Goal: Task Accomplishment & Management: Manage account settings

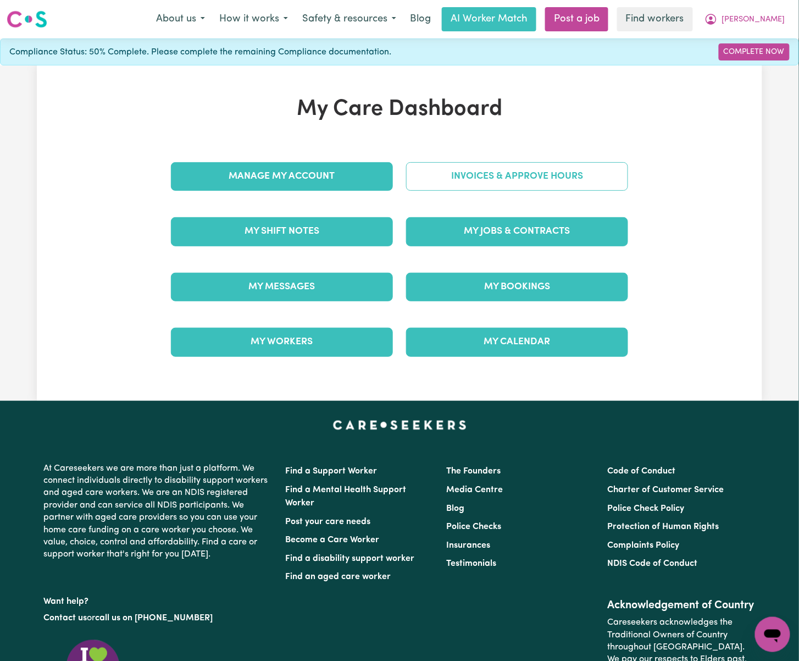
click at [592, 180] on link "Invoices & Approve Hours" at bounding box center [517, 176] width 222 height 29
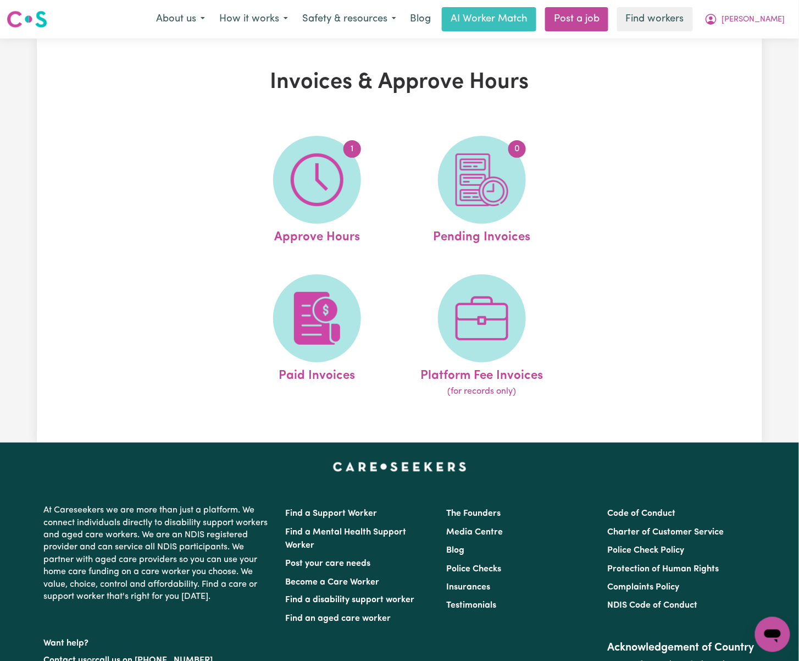
click at [335, 161] on img at bounding box center [317, 179] width 53 height 53
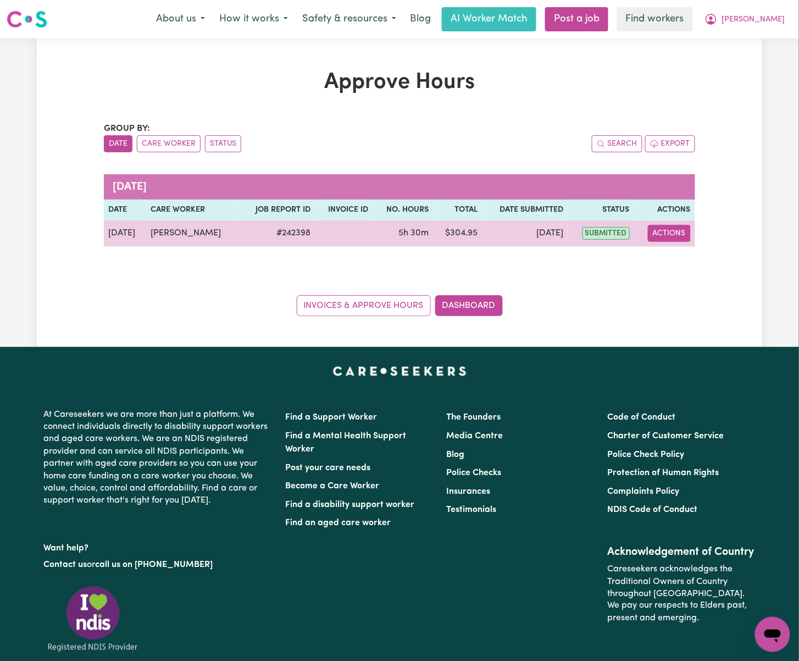
click at [680, 233] on button "Actions" at bounding box center [669, 233] width 43 height 17
click at [715, 266] on link "View Job Report" at bounding box center [696, 259] width 94 height 22
select select "pm"
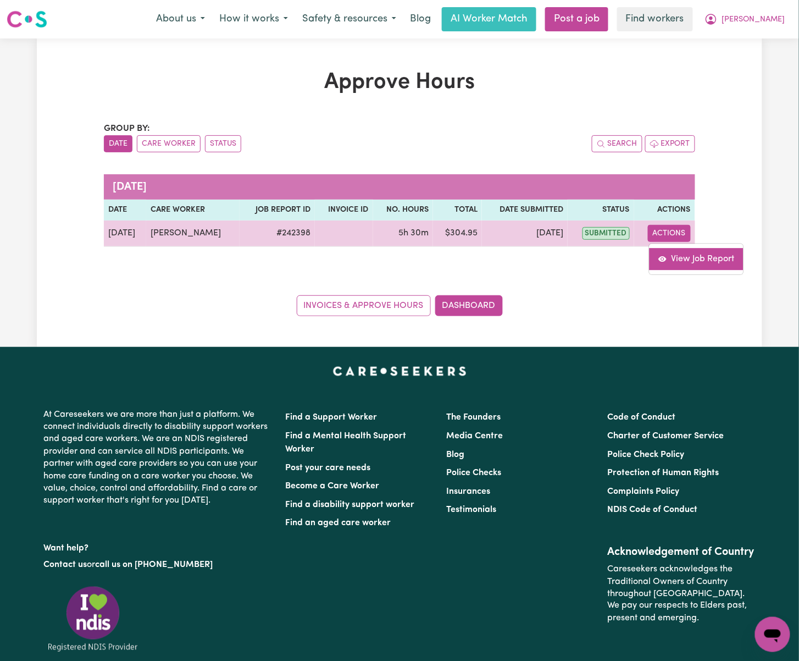
select select "pm"
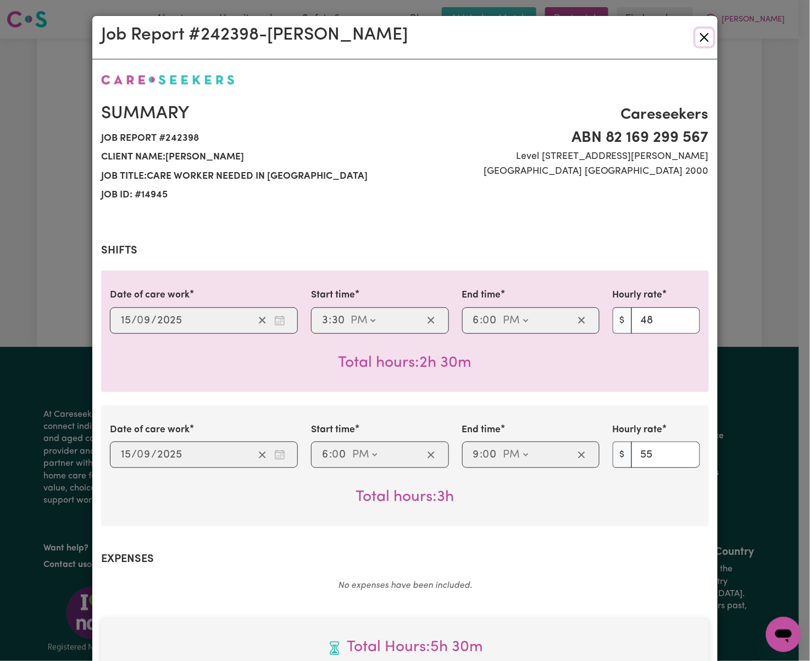
click at [696, 36] on button "Close" at bounding box center [705, 38] width 18 height 18
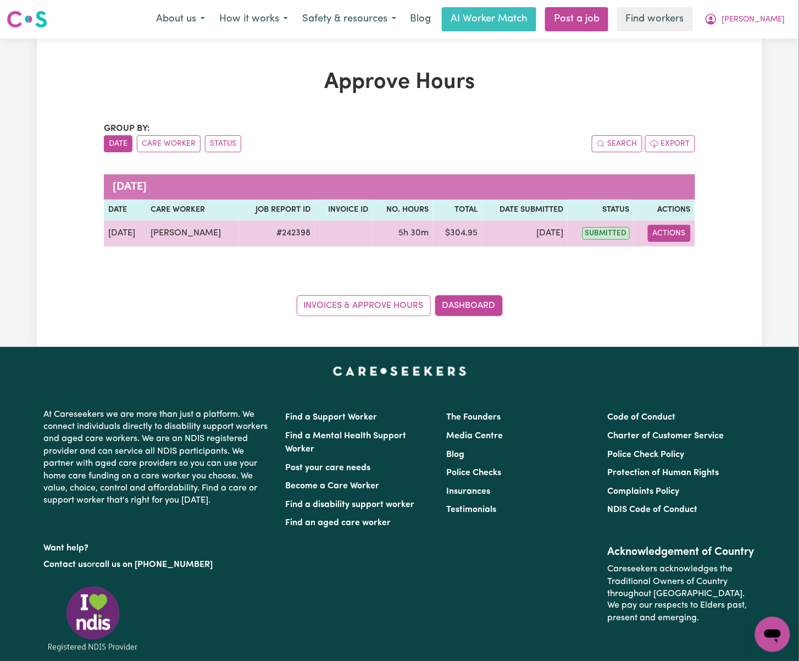
click at [675, 236] on button "Actions" at bounding box center [669, 233] width 43 height 17
click at [677, 253] on link "View Job Report" at bounding box center [696, 259] width 94 height 22
select select "pm"
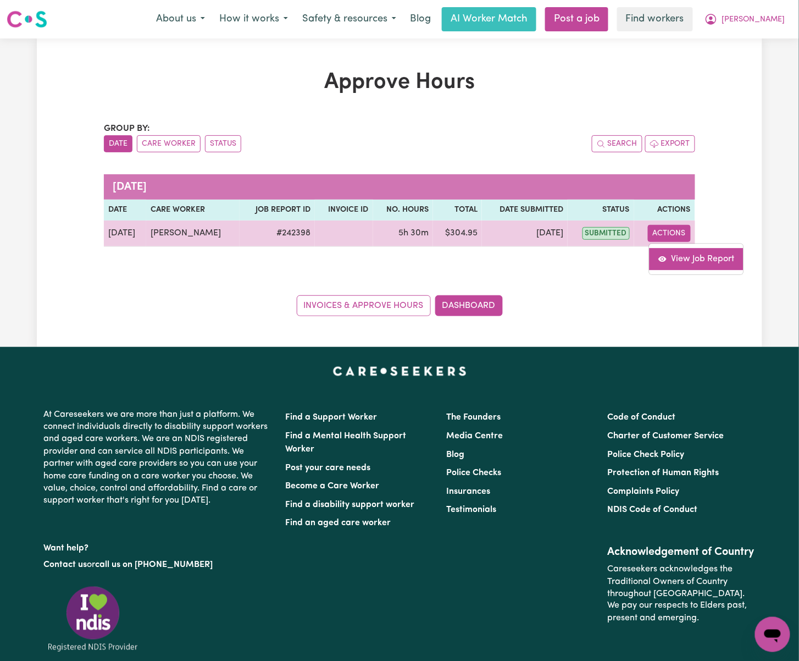
select select "pm"
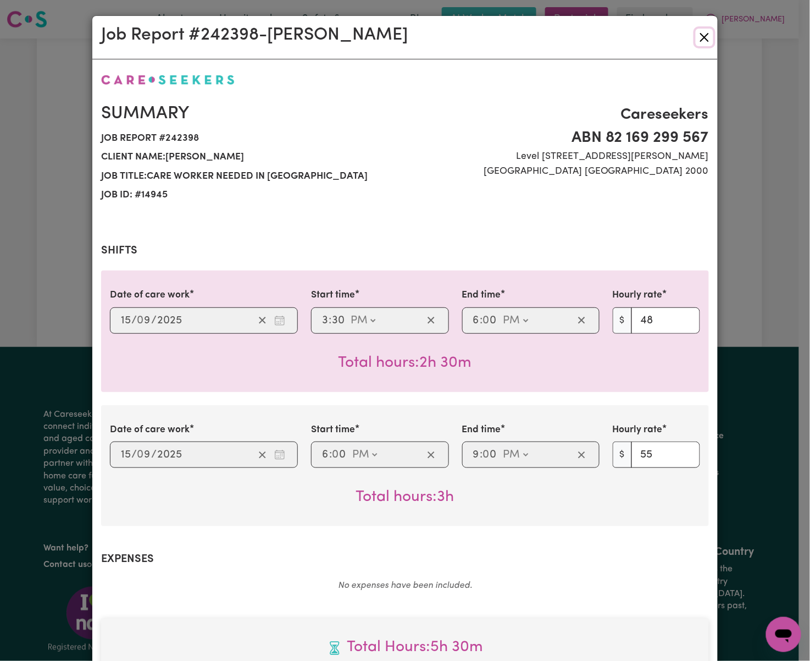
click at [699, 41] on button "Close" at bounding box center [705, 38] width 18 height 18
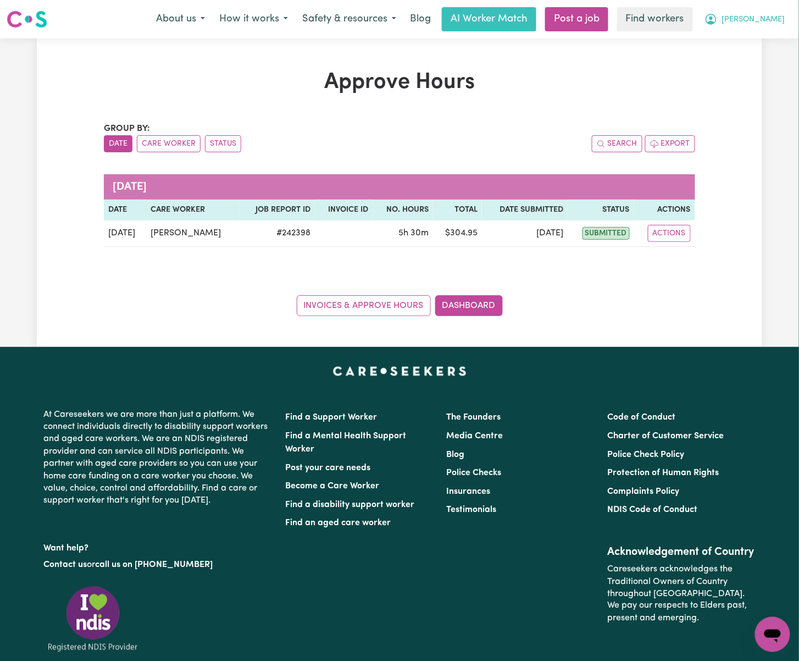
click at [774, 25] on span "[PERSON_NAME]" at bounding box center [753, 20] width 63 height 12
click at [769, 44] on link "My Dashboard" at bounding box center [748, 42] width 87 height 21
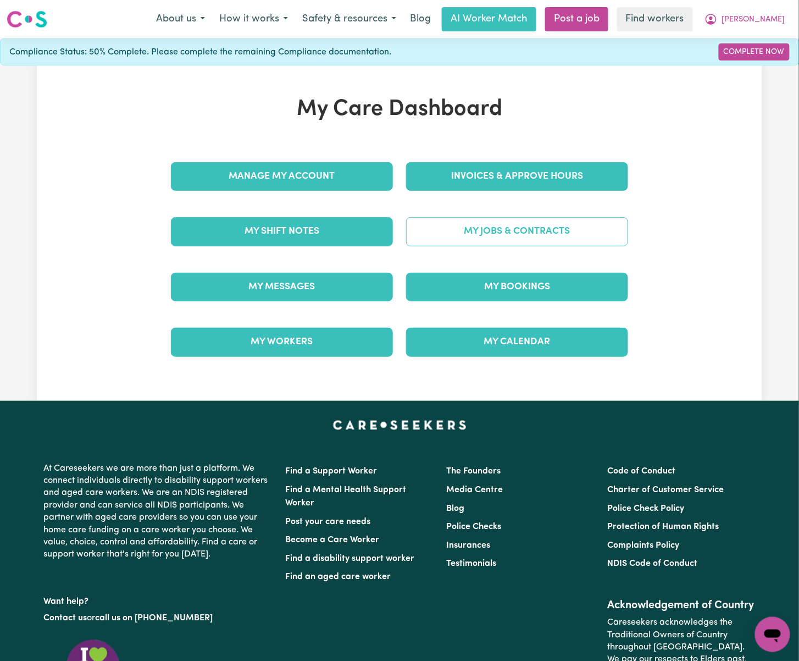
click at [598, 225] on link "My Jobs & Contracts" at bounding box center [517, 231] width 222 height 29
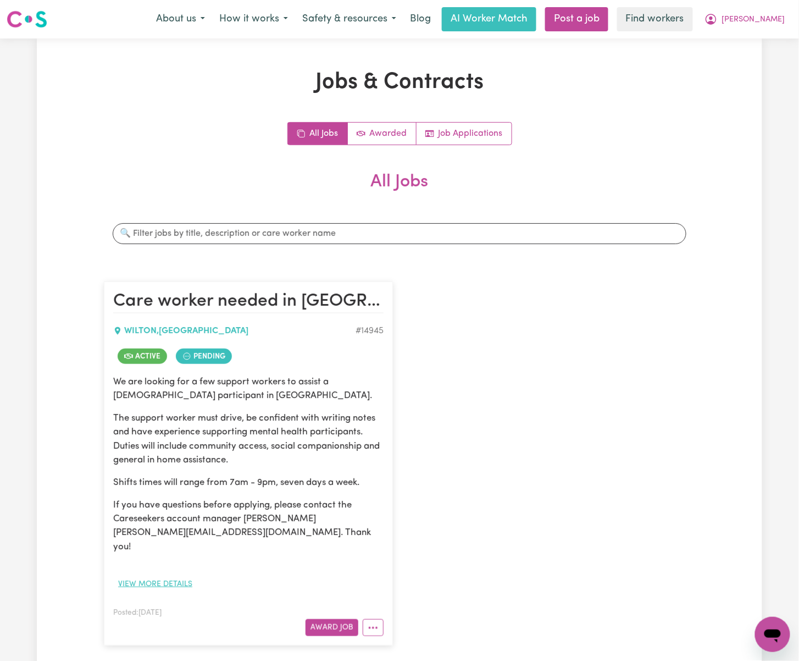
click at [168, 575] on button "View more details" at bounding box center [155, 583] width 84 height 17
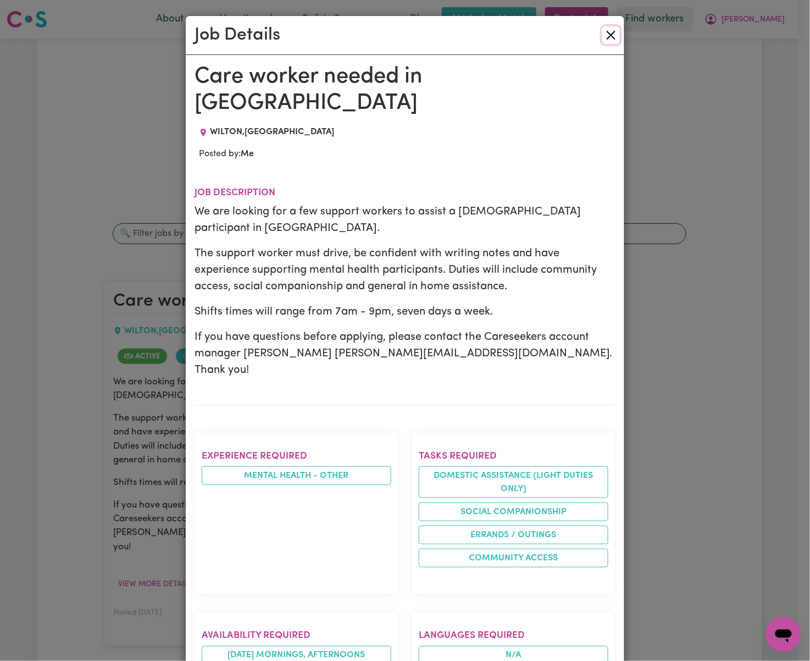
click at [602, 34] on button "Close" at bounding box center [611, 35] width 18 height 18
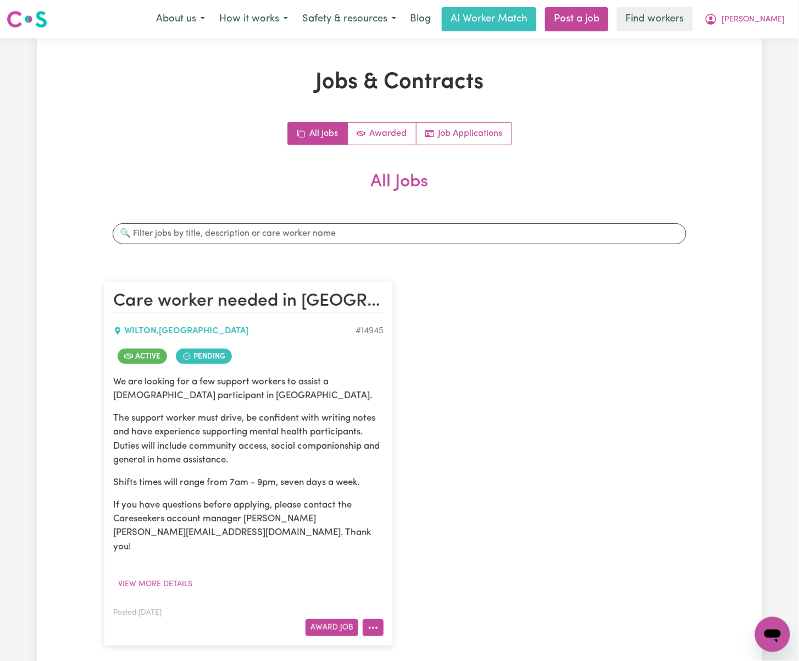
click at [372, 622] on icon "More options" at bounding box center [373, 627] width 11 height 11
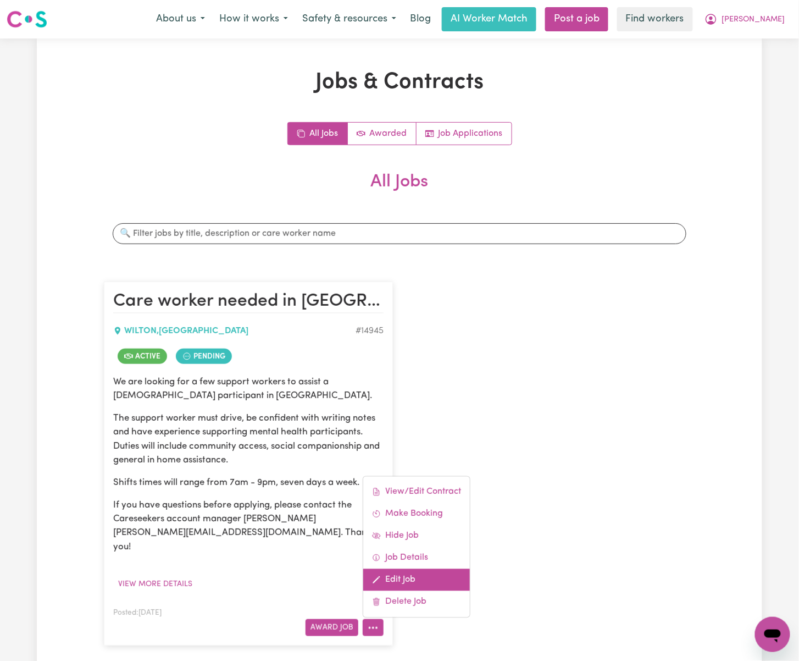
click at [399, 569] on link "Edit Job" at bounding box center [416, 580] width 107 height 22
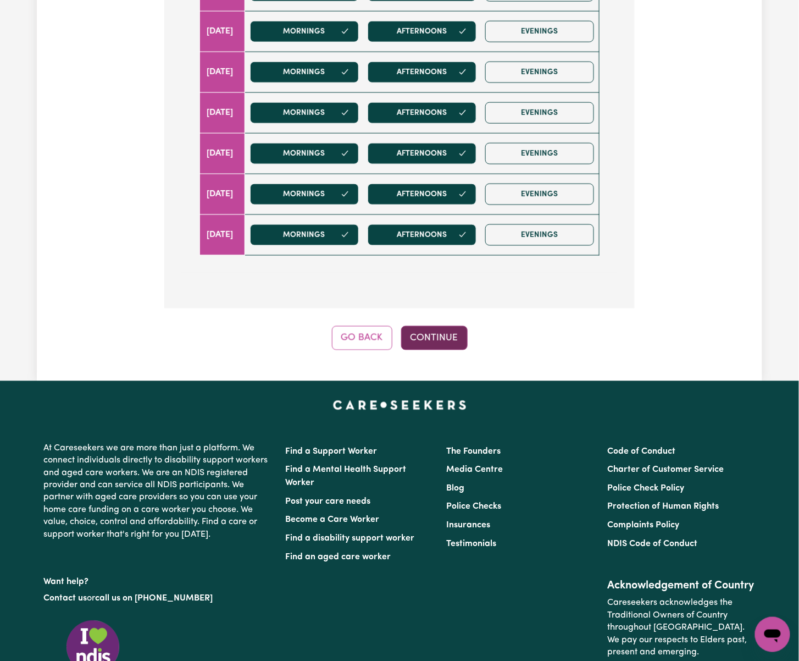
click at [465, 344] on button "Continue" at bounding box center [434, 338] width 66 height 24
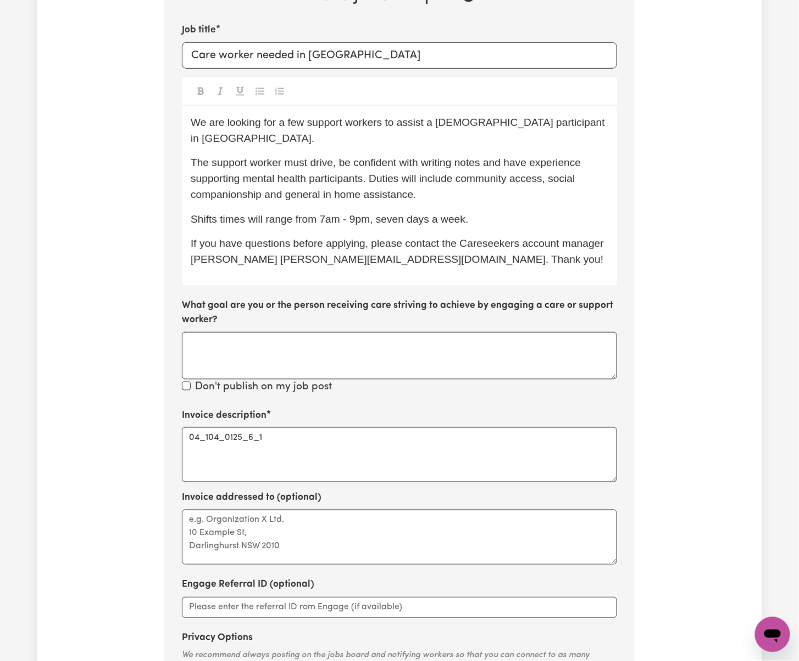
scroll to position [309, 0]
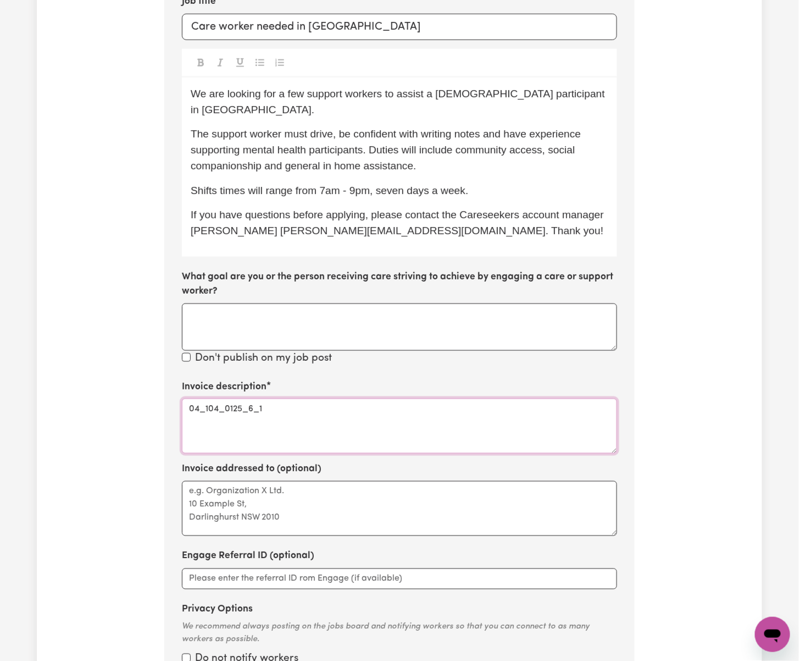
drag, startPoint x: 290, startPoint y: 384, endPoint x: 141, endPoint y: 378, distance: 149.6
click at [141, 378] on div "Update Job Post Care worker needed in [GEOGRAPHIC_DATA] [GEOGRAPHIC_DATA] Step …" at bounding box center [399, 256] width 725 height 992
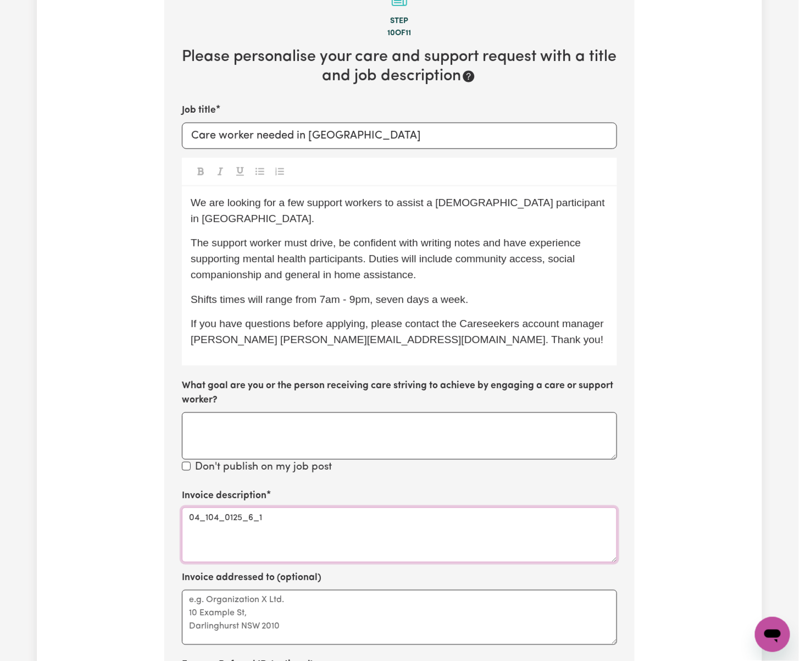
scroll to position [0, 0]
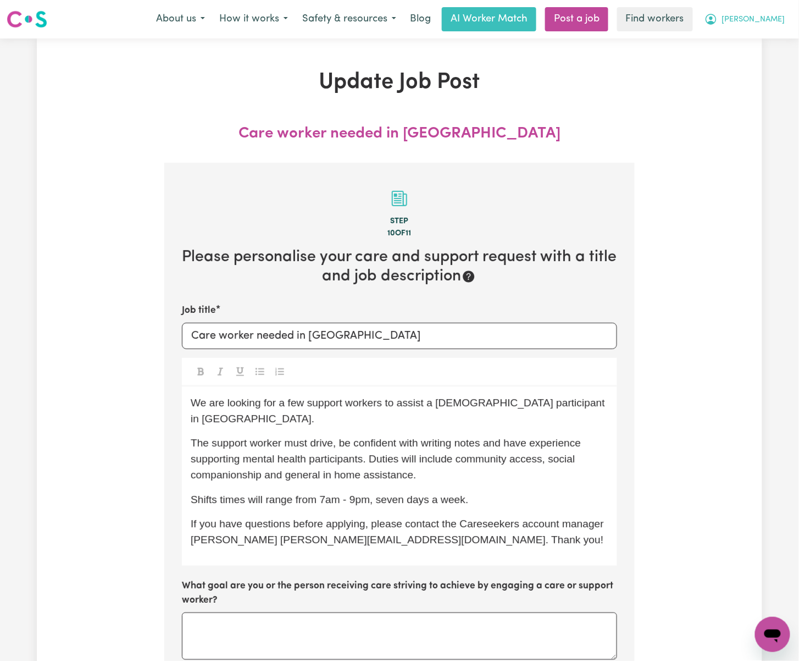
click at [774, 13] on button "[PERSON_NAME]" at bounding box center [744, 19] width 95 height 23
click at [770, 40] on link "My Dashboard" at bounding box center [748, 42] width 87 height 21
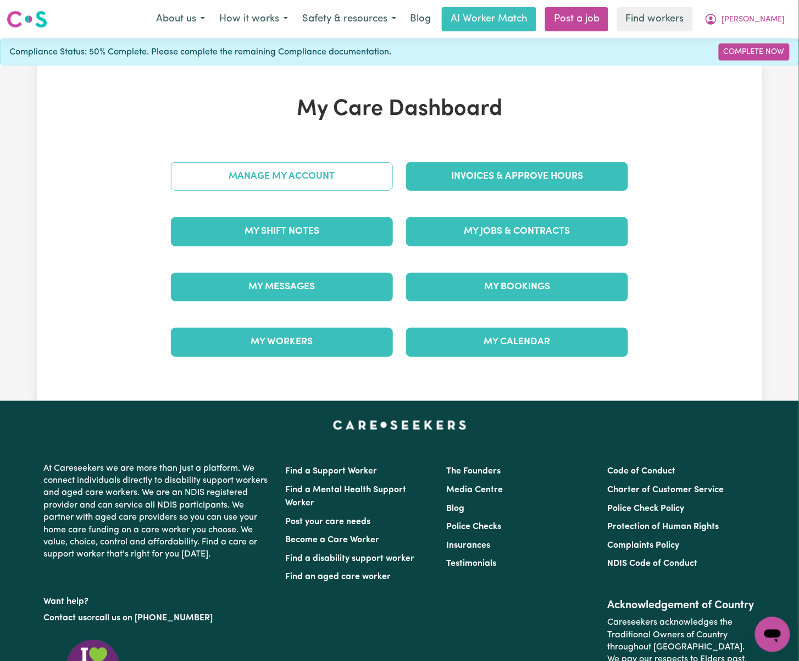
click at [379, 172] on link "Manage My Account" at bounding box center [282, 176] width 222 height 29
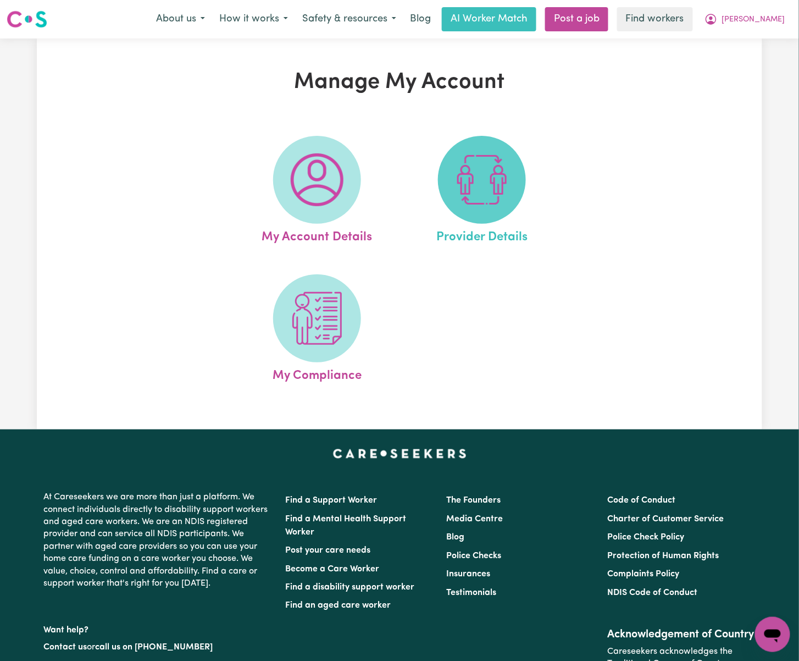
click at [468, 180] on img at bounding box center [482, 179] width 53 height 53
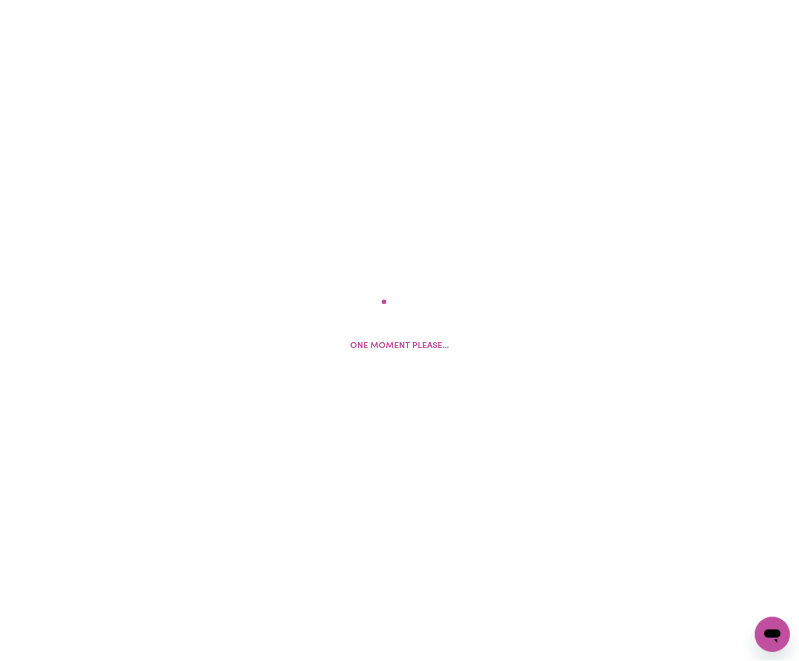
select select "NDIS_FUNDING_PLAN_MANAGED"
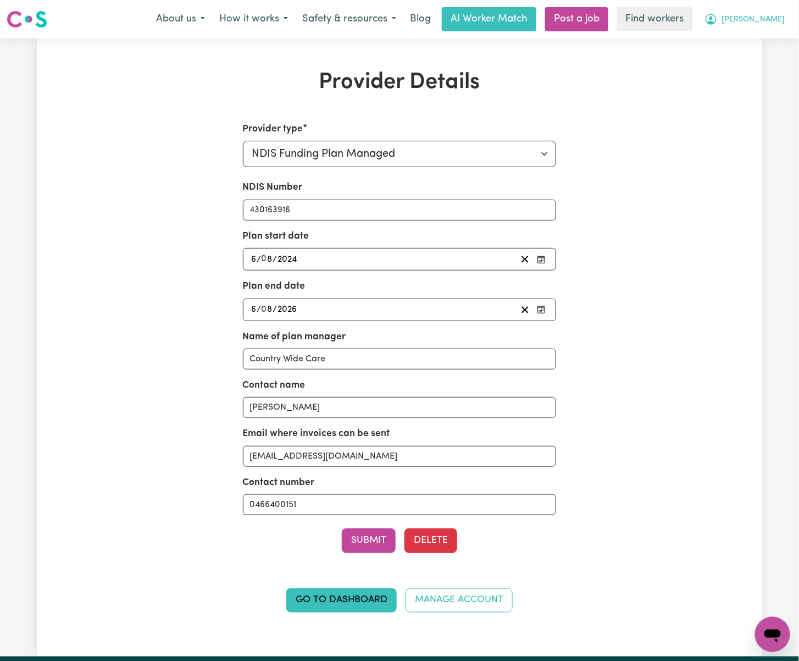
click at [772, 14] on button "[PERSON_NAME]" at bounding box center [744, 19] width 95 height 23
click at [763, 43] on link "My Dashboard" at bounding box center [748, 42] width 87 height 21
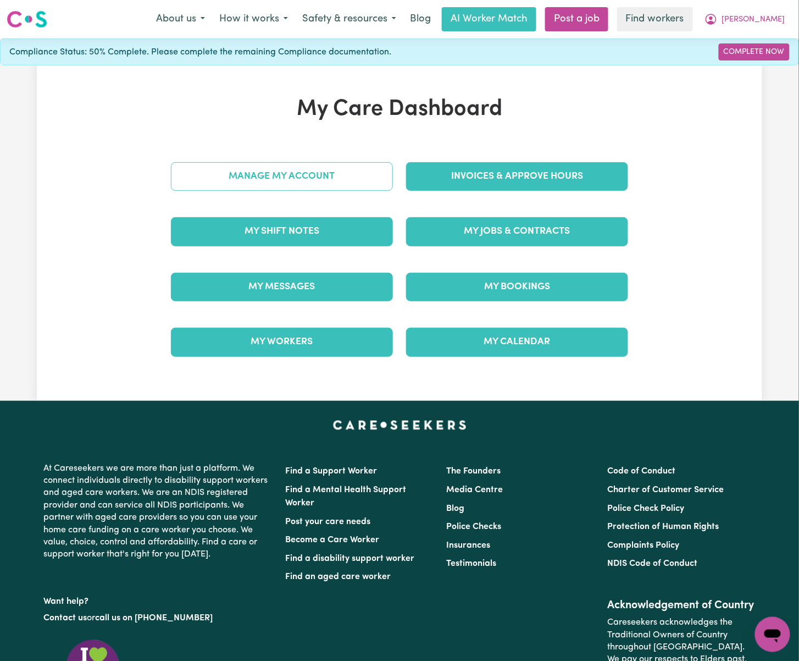
click at [270, 174] on link "Manage My Account" at bounding box center [282, 176] width 222 height 29
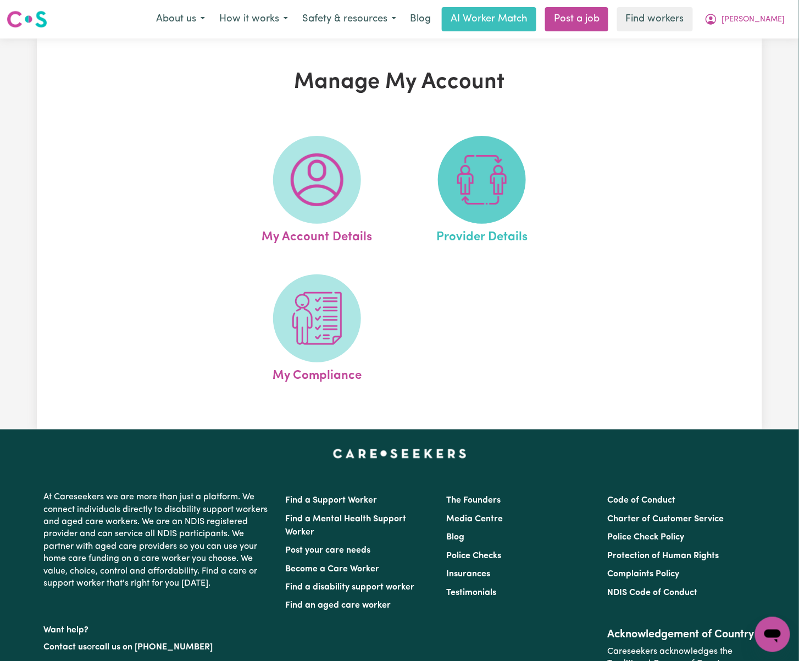
click at [486, 189] on img at bounding box center [482, 179] width 53 height 53
select select "NDIS_FUNDING_PLAN_MANAGED"
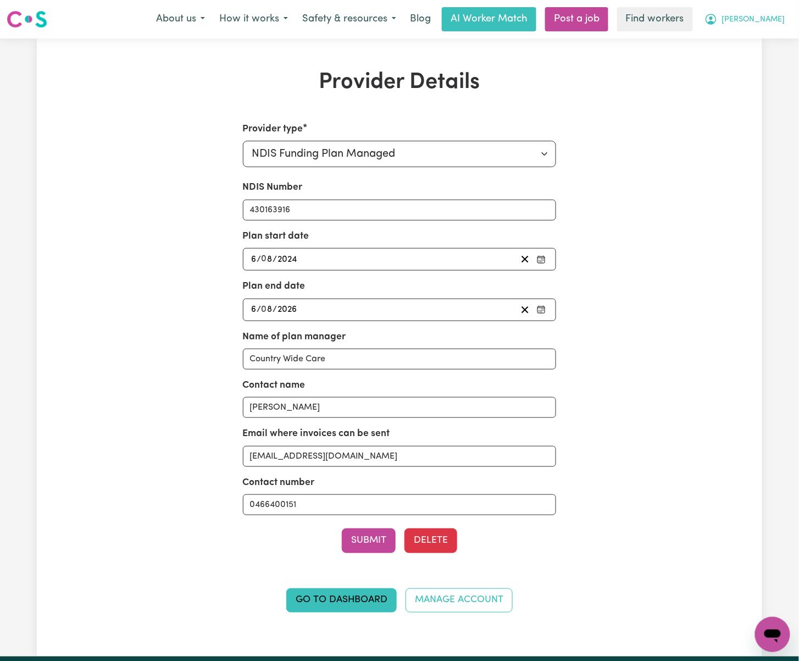
drag, startPoint x: 770, startPoint y: 18, endPoint x: 765, endPoint y: 27, distance: 10.1
click at [770, 18] on span "[PERSON_NAME]" at bounding box center [753, 20] width 63 height 12
click at [755, 42] on link "My Dashboard" at bounding box center [748, 42] width 87 height 21
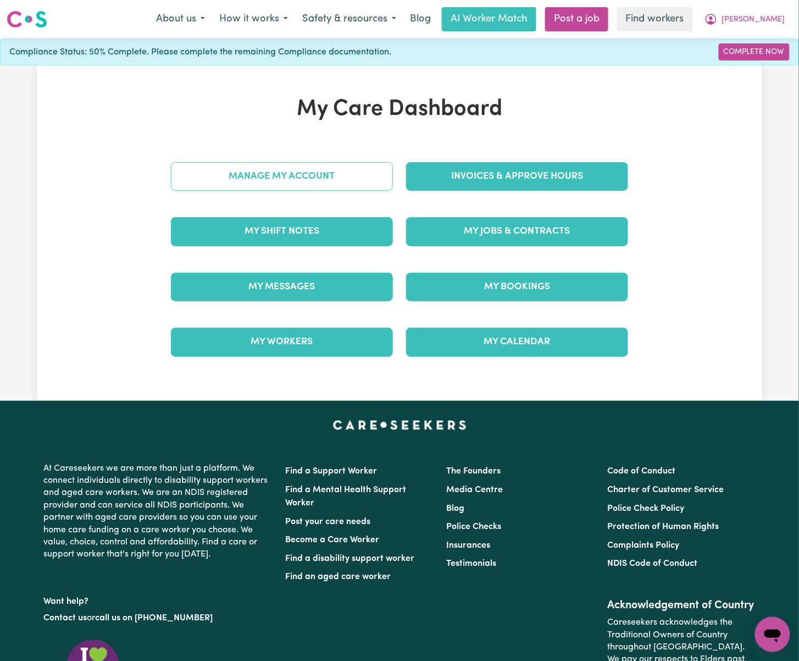
click at [258, 181] on link "Manage My Account" at bounding box center [282, 176] width 222 height 29
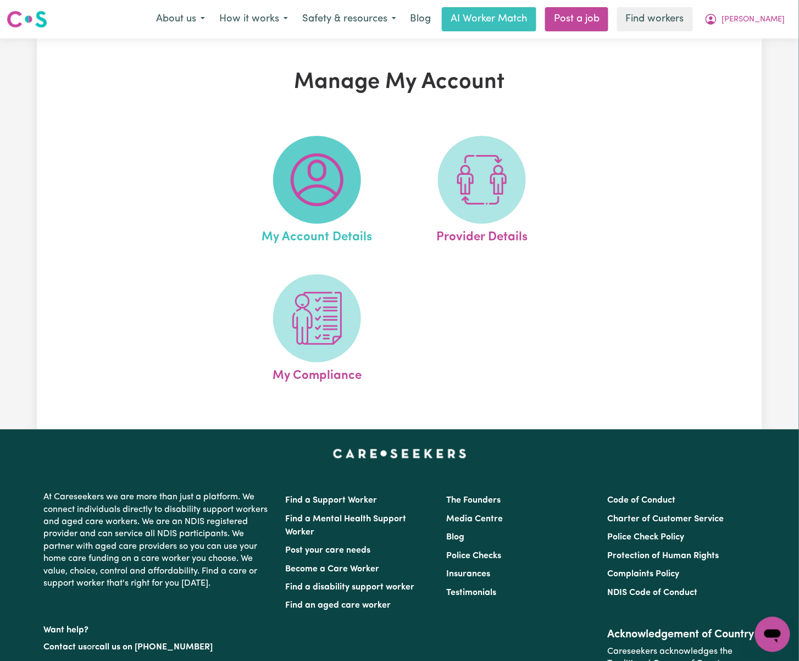
click at [336, 192] on img at bounding box center [317, 179] width 53 height 53
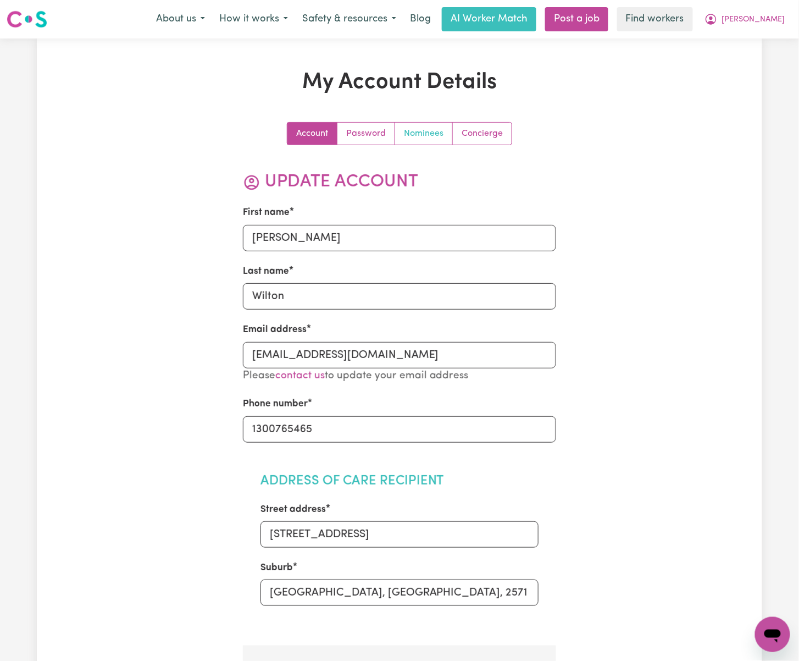
click at [425, 132] on link "Nominees" at bounding box center [424, 134] width 58 height 22
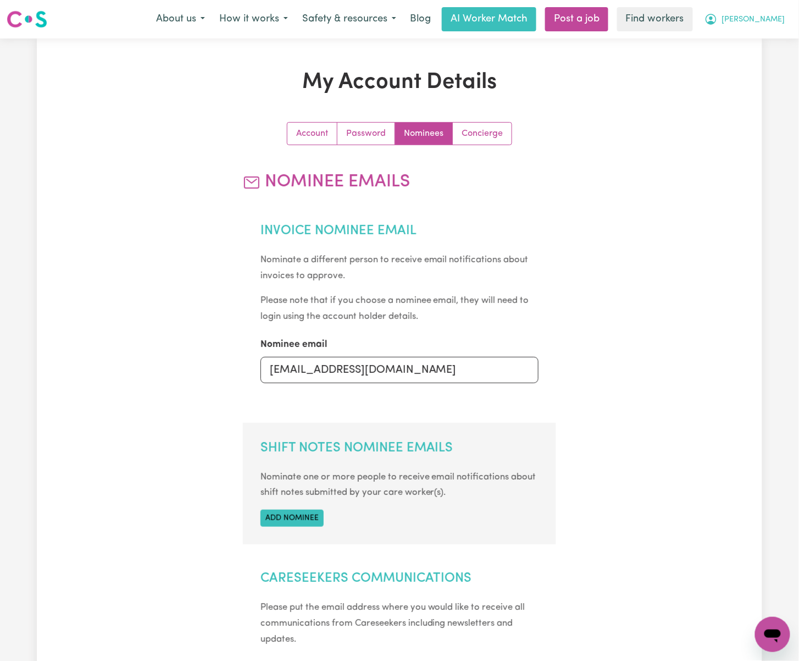
click at [772, 24] on span "[PERSON_NAME]" at bounding box center [753, 20] width 63 height 12
click at [769, 34] on link "My Dashboard" at bounding box center [748, 42] width 87 height 21
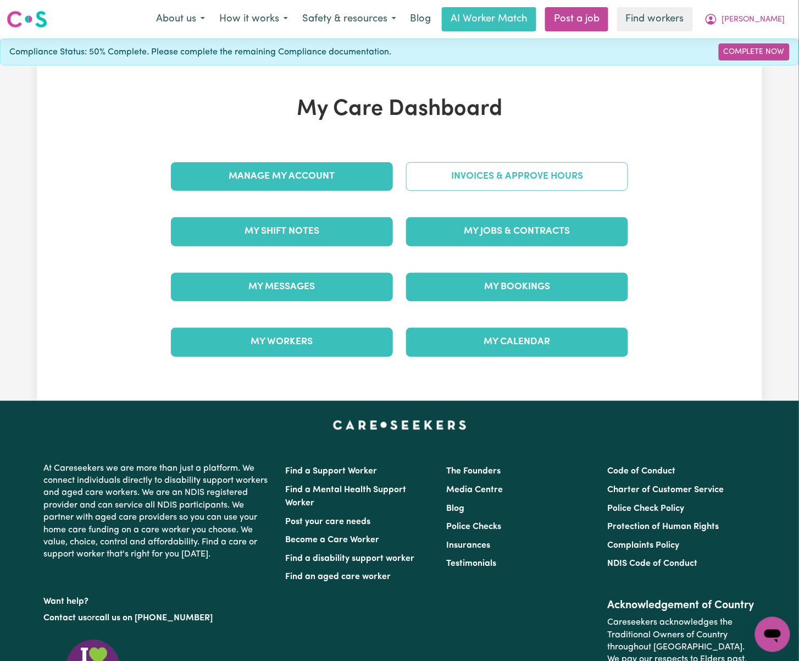
click at [574, 178] on link "Invoices & Approve Hours" at bounding box center [517, 176] width 222 height 29
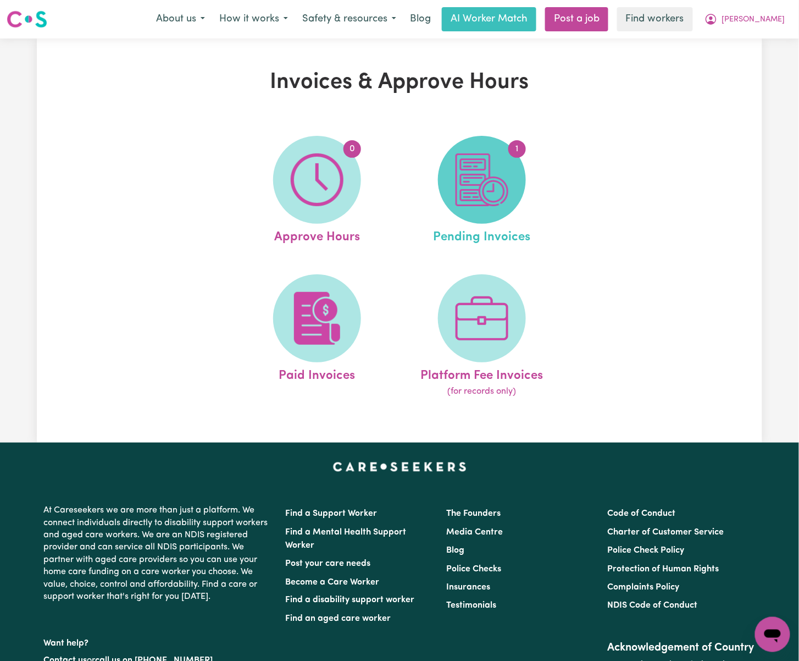
click at [475, 175] on img at bounding box center [482, 179] width 53 height 53
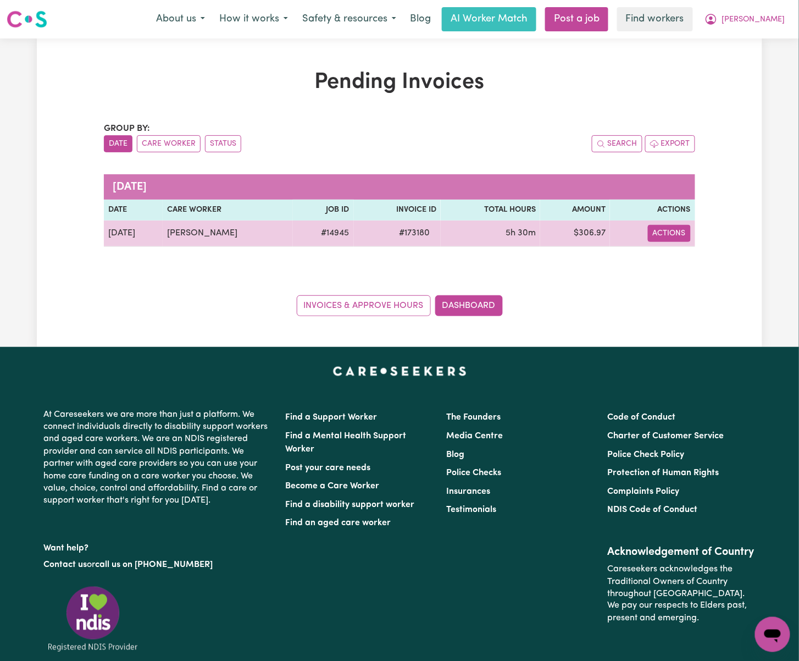
click at [690, 232] on td "Actions" at bounding box center [652, 233] width 85 height 26
click at [682, 233] on button "Actions" at bounding box center [669, 233] width 43 height 17
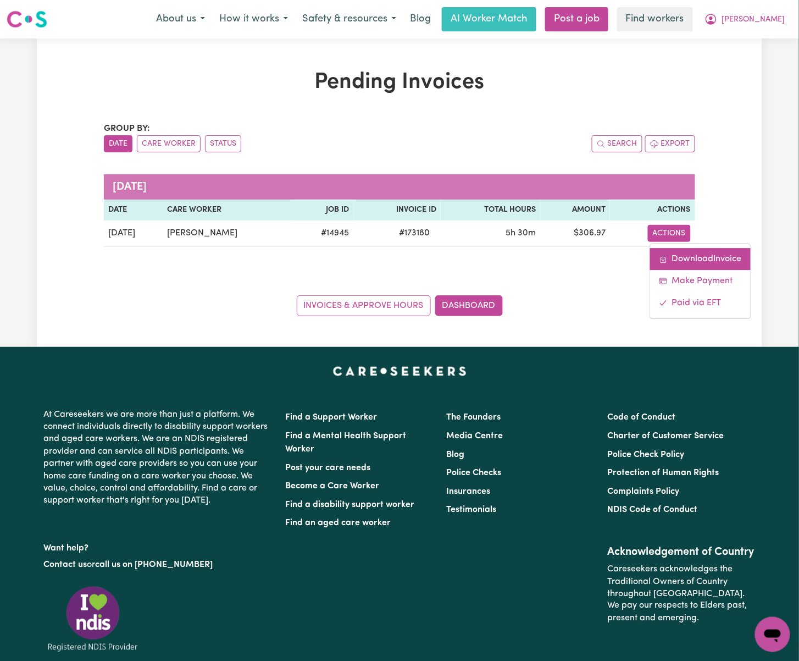
click at [695, 249] on link "Download Invoice" at bounding box center [700, 259] width 101 height 22
click at [785, 19] on button "[PERSON_NAME]" at bounding box center [744, 19] width 95 height 23
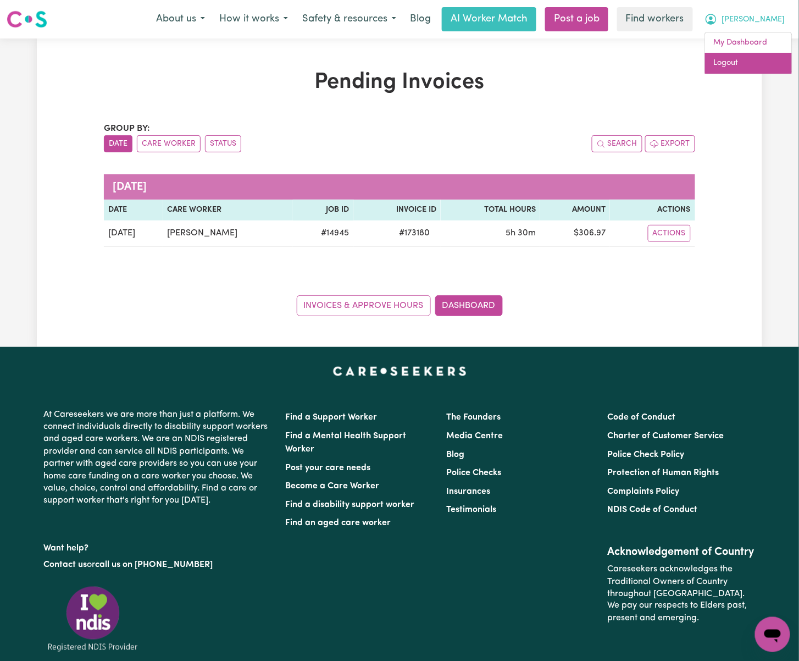
click at [774, 64] on link "Logout" at bounding box center [748, 63] width 87 height 21
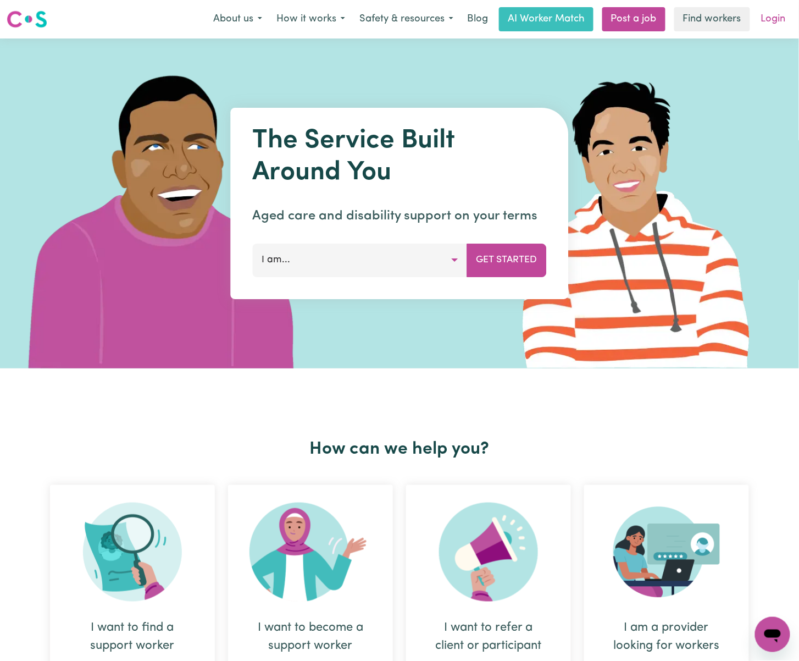
click at [778, 24] on link "Login" at bounding box center [773, 19] width 38 height 24
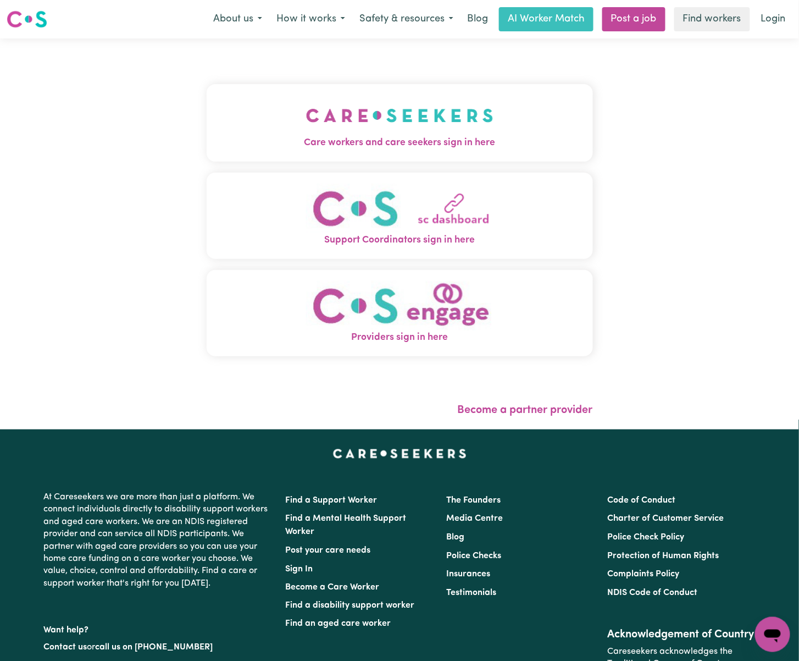
click at [306, 126] on img "Care workers and care seekers sign in here" at bounding box center [399, 115] width 187 height 41
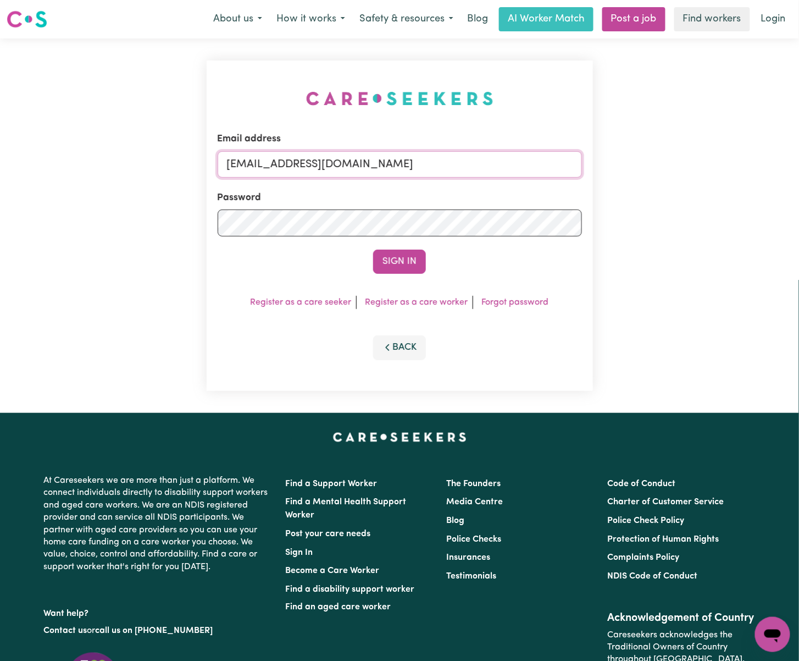
drag, startPoint x: 286, startPoint y: 159, endPoint x: 746, endPoint y: 159, distance: 459.4
click at [746, 159] on div "Email address [EMAIL_ADDRESS][DOMAIN_NAME] Password Sign In Register as a care …" at bounding box center [399, 225] width 799 height 374
paste input "KirelleNarraweenaINC"
type input "[EMAIL_ADDRESS][DOMAIN_NAME]"
click at [373, 249] on button "Sign In" at bounding box center [399, 261] width 53 height 24
